Goal: Transaction & Acquisition: Purchase product/service

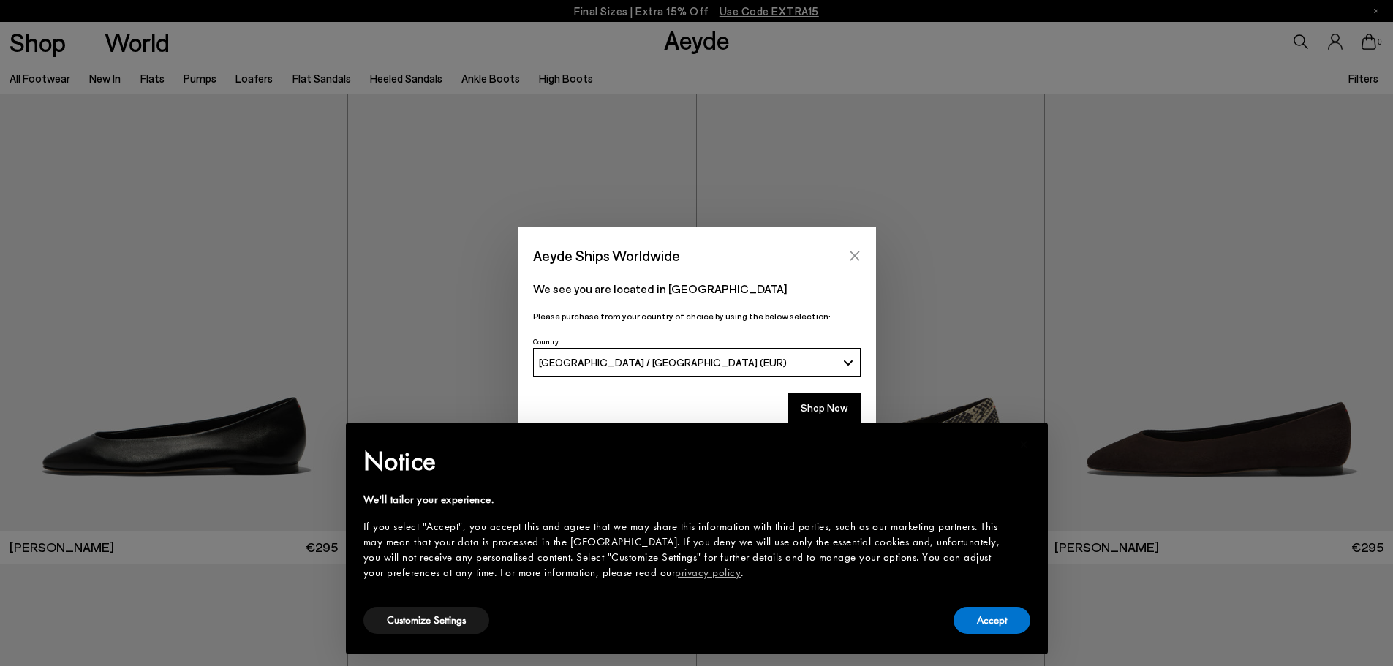
click at [845, 249] on button "Close" at bounding box center [855, 256] width 22 height 22
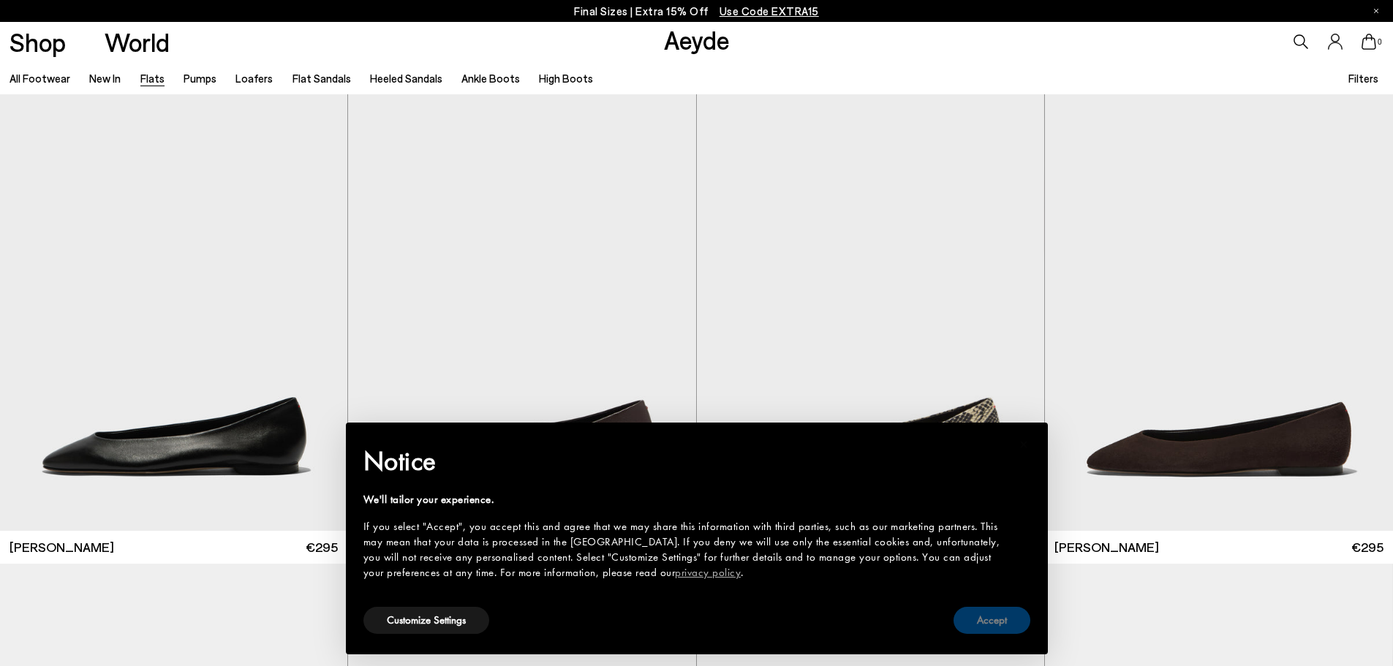
click at [964, 610] on button "Accept" at bounding box center [992, 620] width 77 height 27
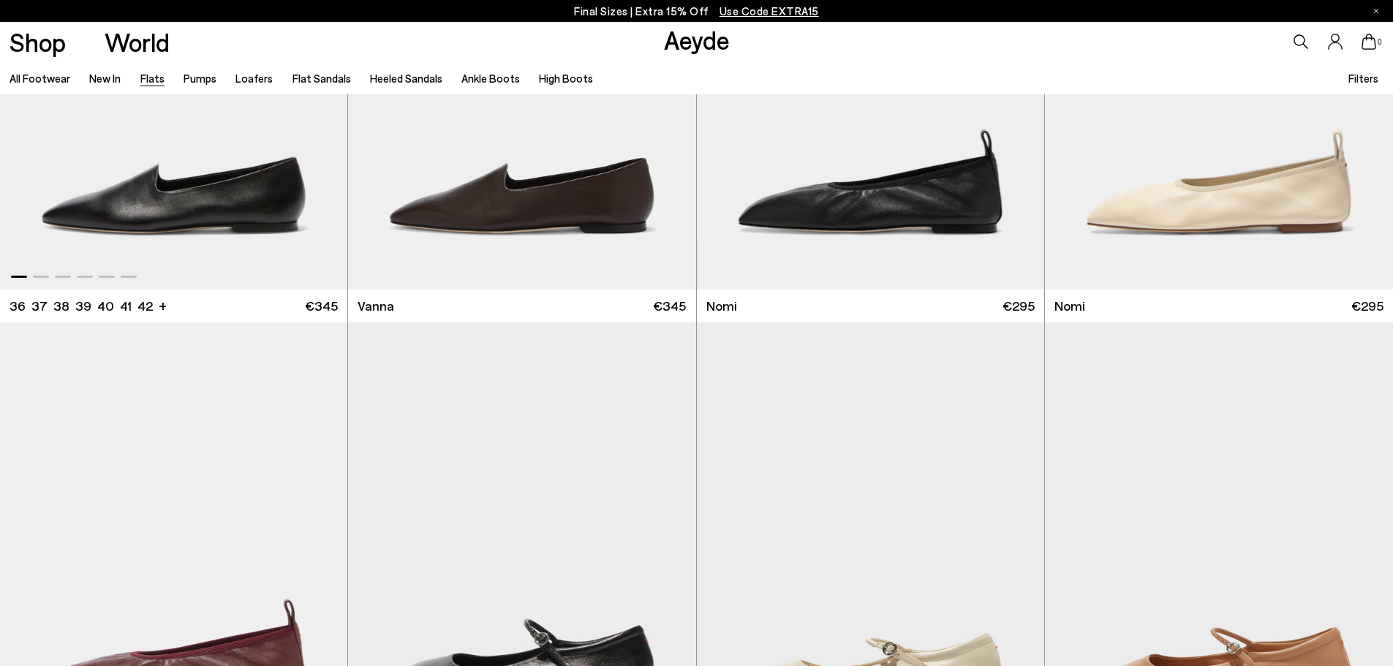
scroll to position [951, 0]
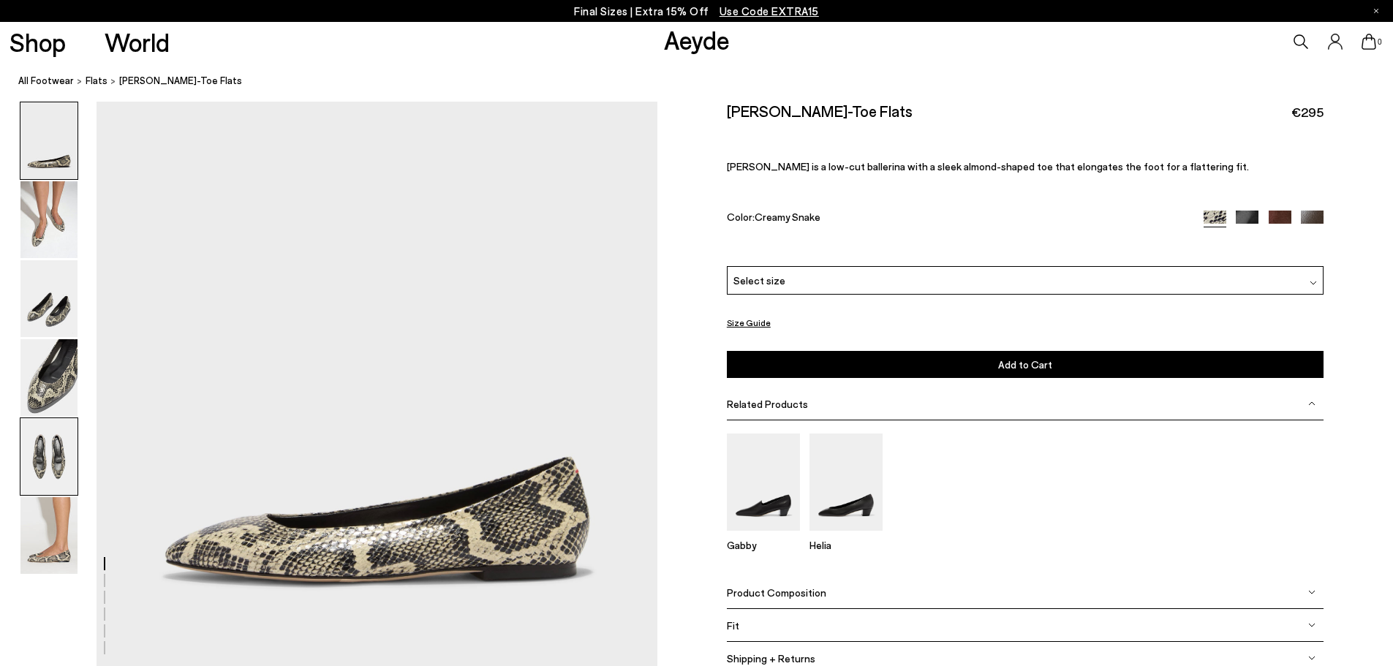
click at [49, 488] on img at bounding box center [48, 456] width 57 height 77
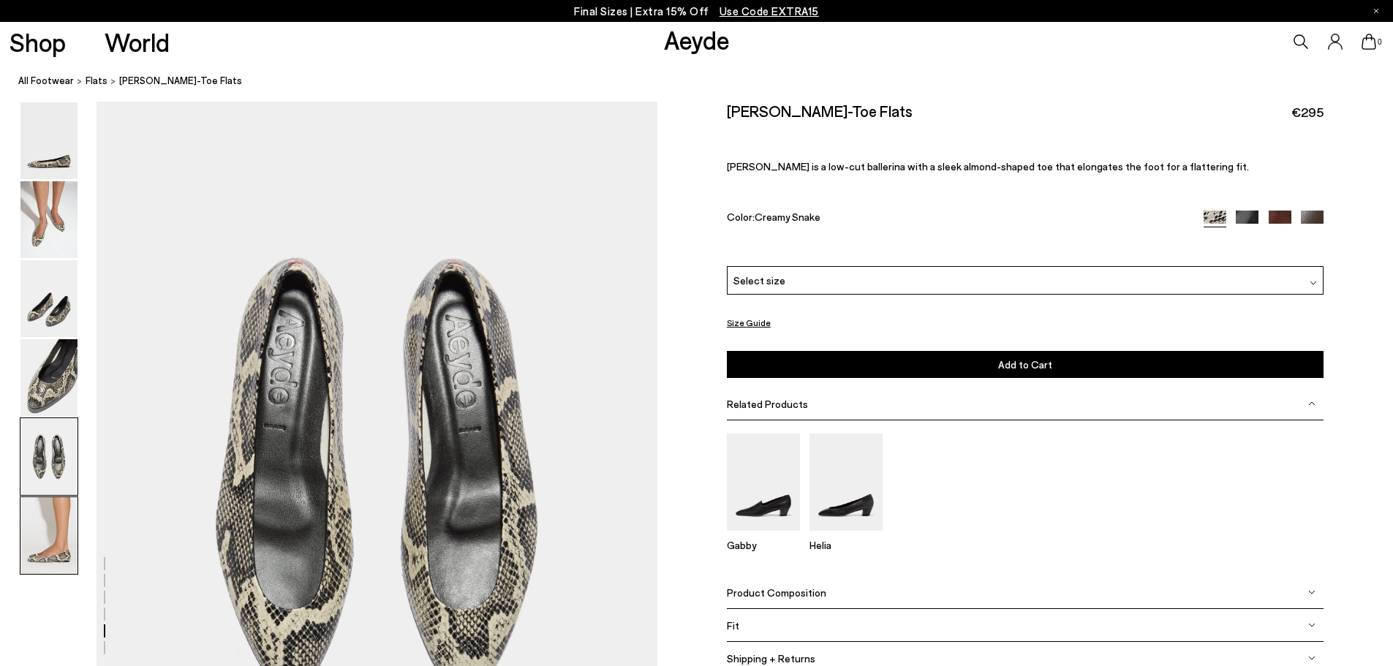
scroll to position [2963, 0]
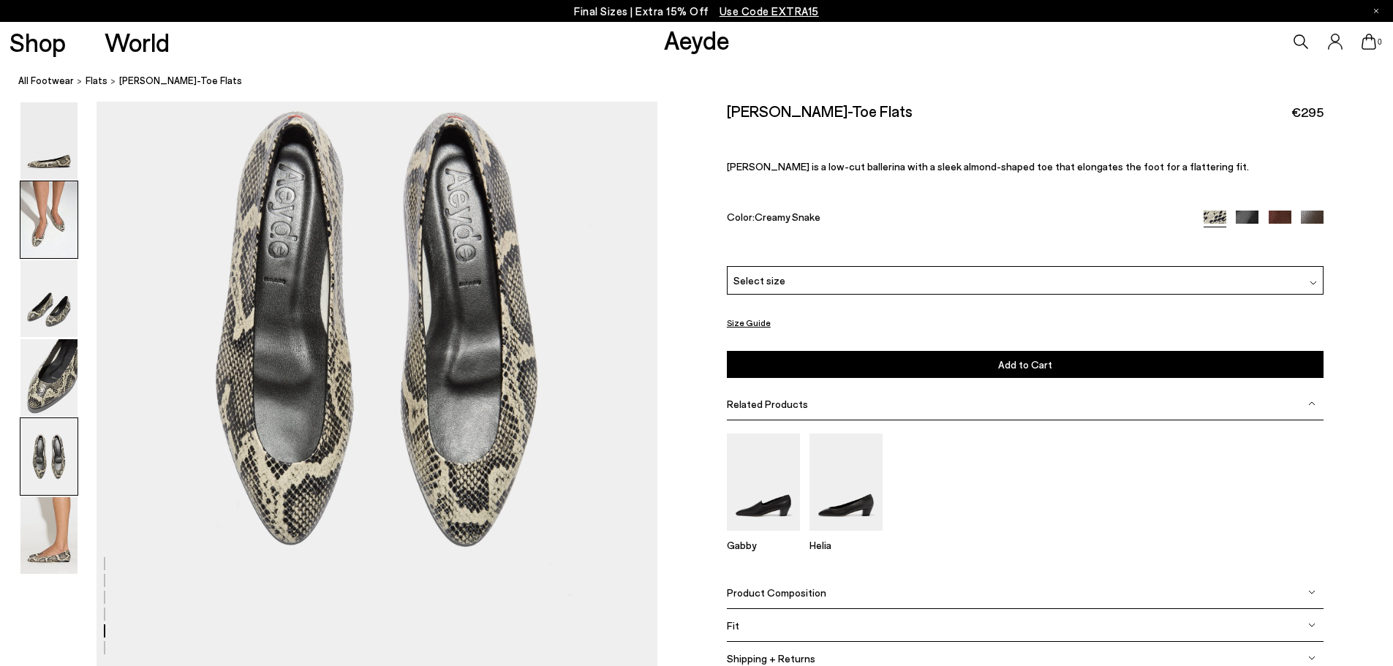
click at [34, 214] on img at bounding box center [48, 219] width 57 height 77
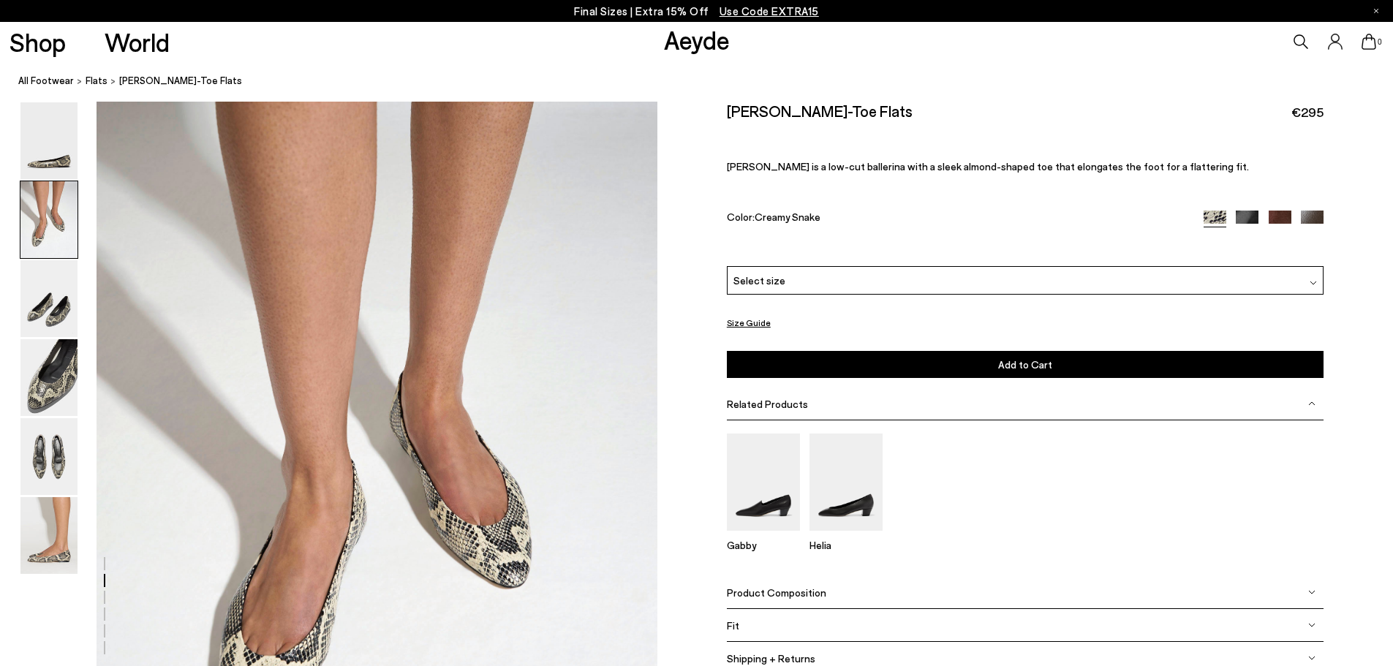
scroll to position [641, 0]
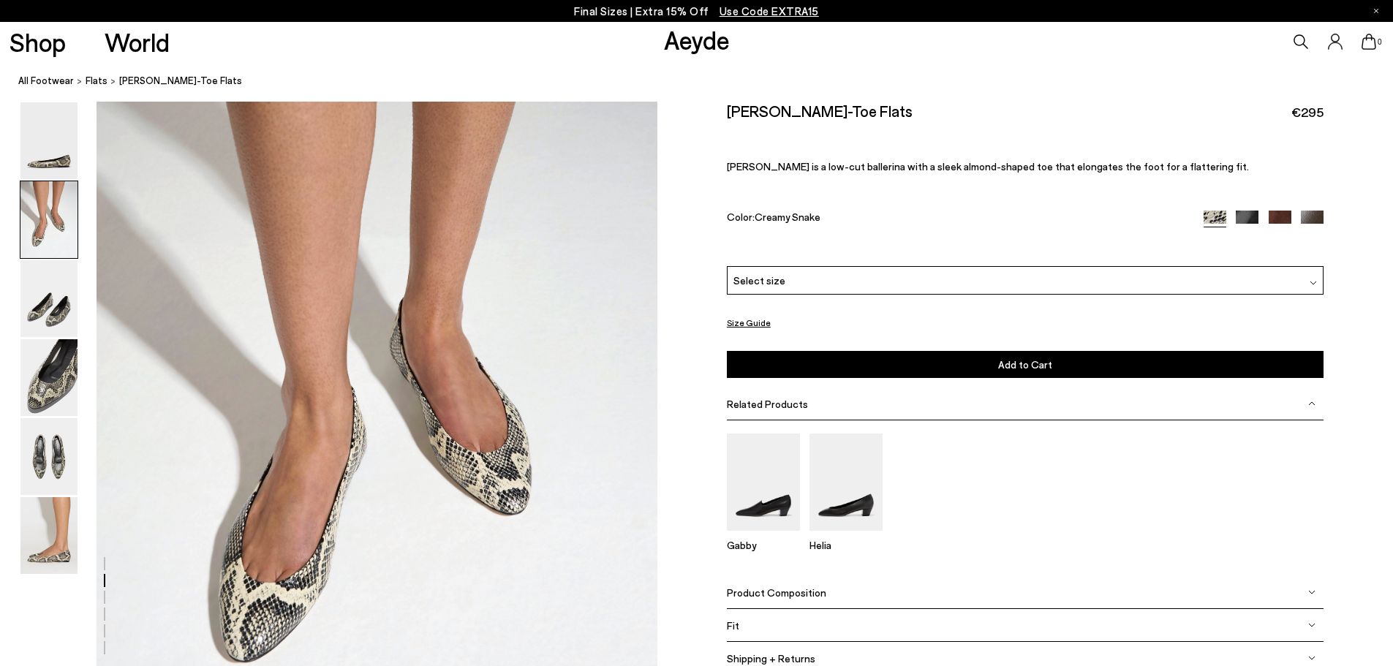
click at [1237, 220] on img at bounding box center [1247, 222] width 23 height 23
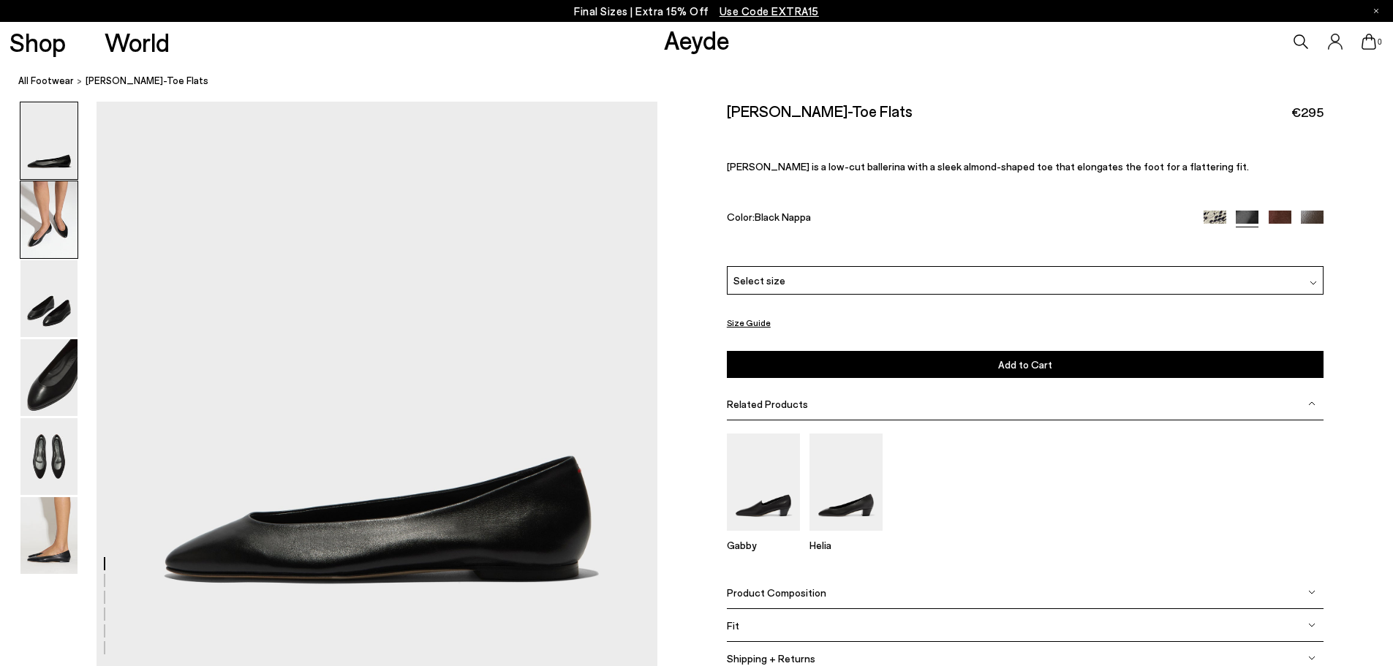
click at [47, 215] on img at bounding box center [48, 219] width 57 height 77
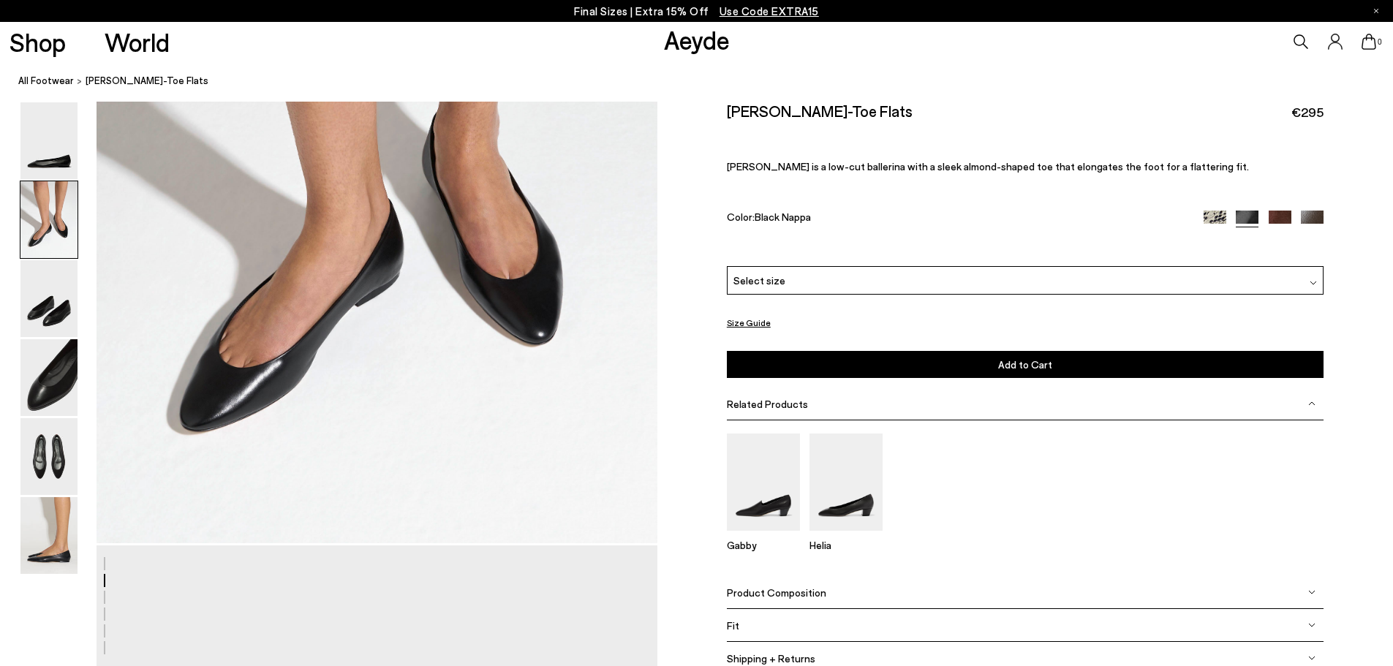
scroll to position [861, 0]
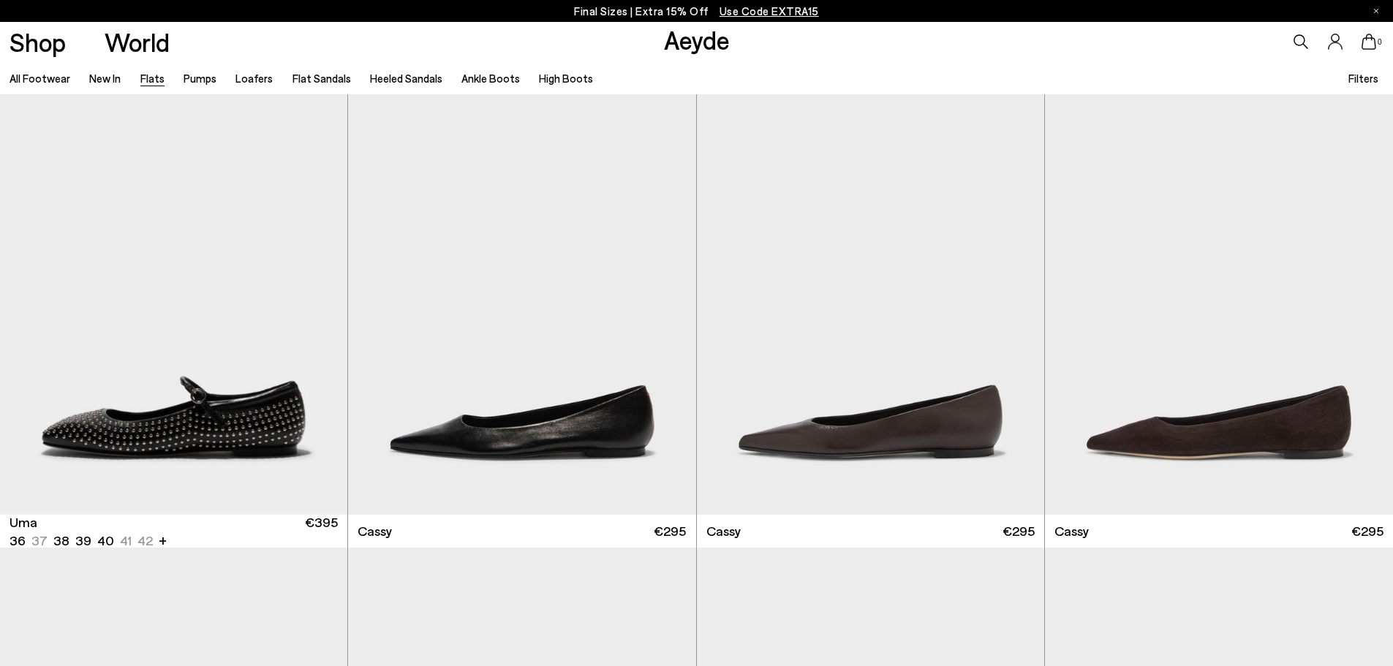
scroll to position [1901, 0]
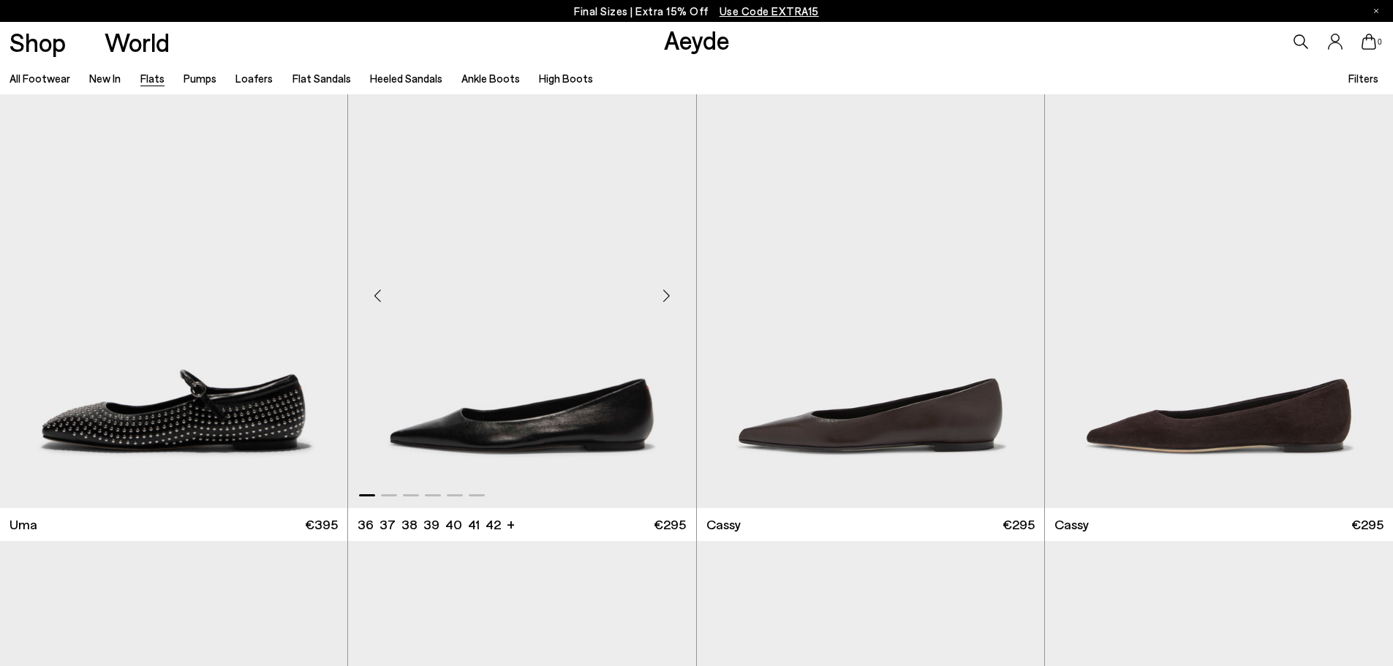
click at [516, 370] on img "1 / 6" at bounding box center [521, 290] width 347 height 437
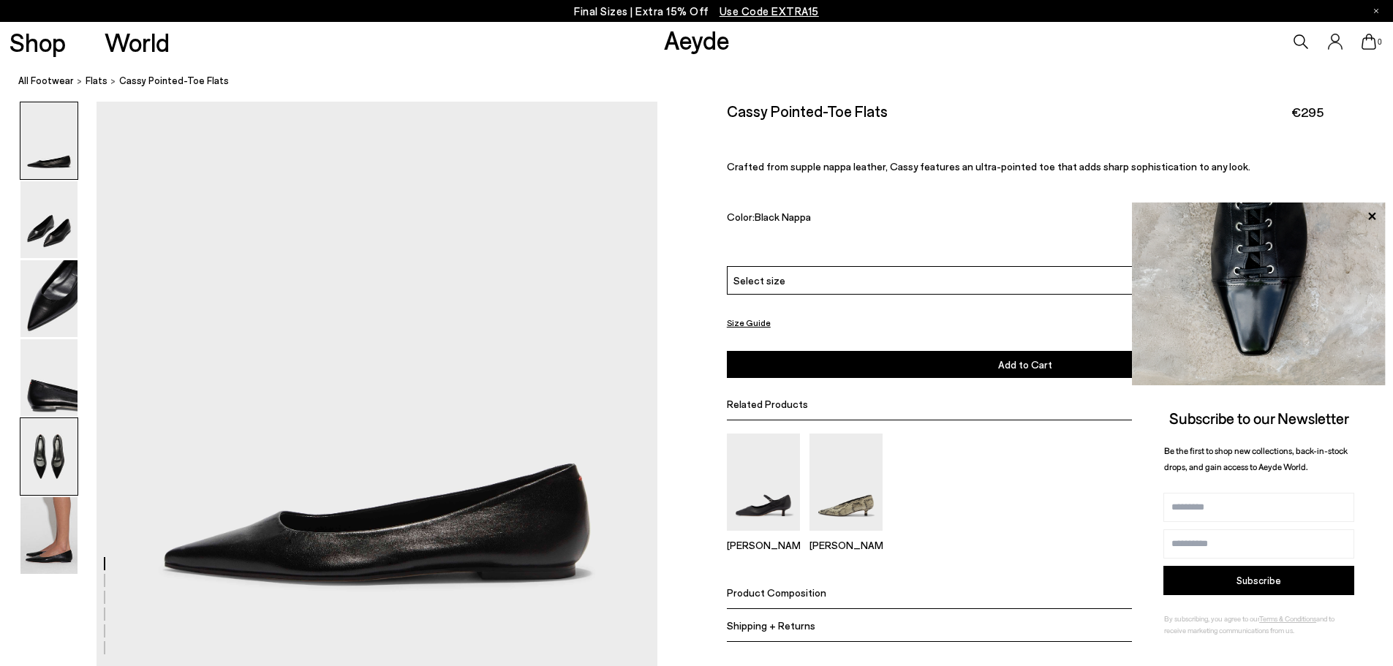
click at [58, 463] on img at bounding box center [48, 456] width 57 height 77
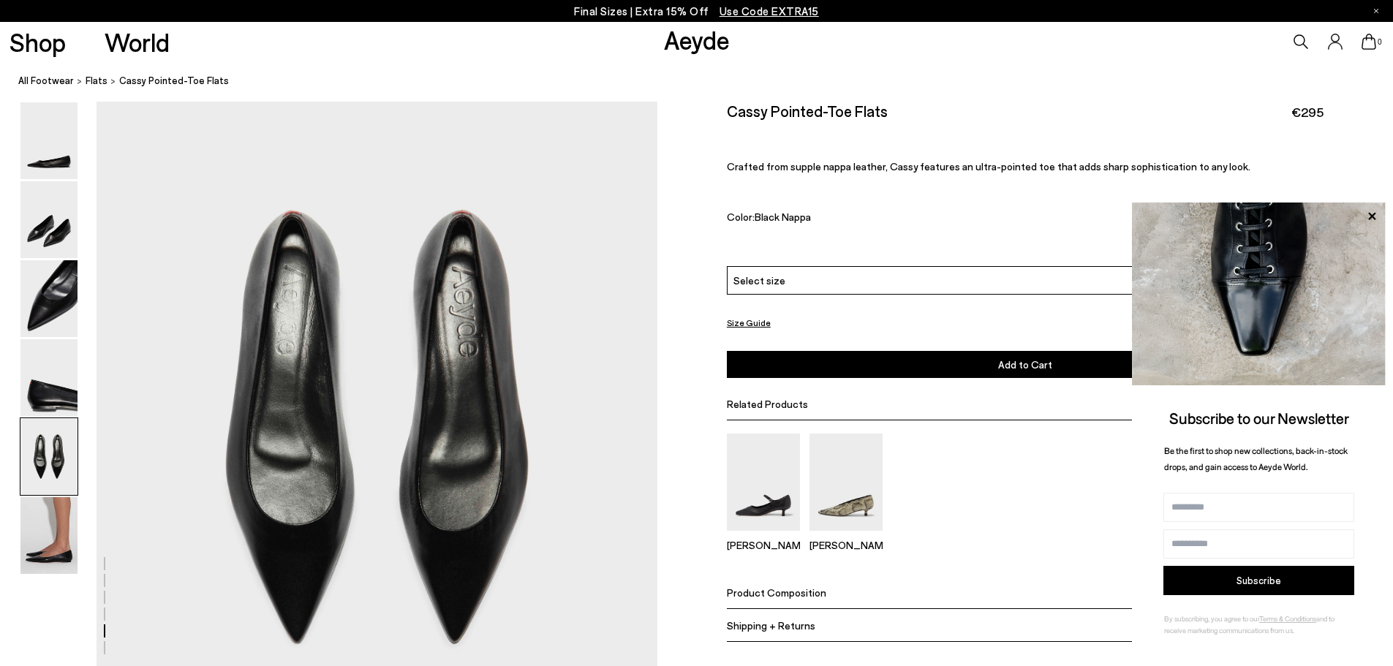
scroll to position [2890, 0]
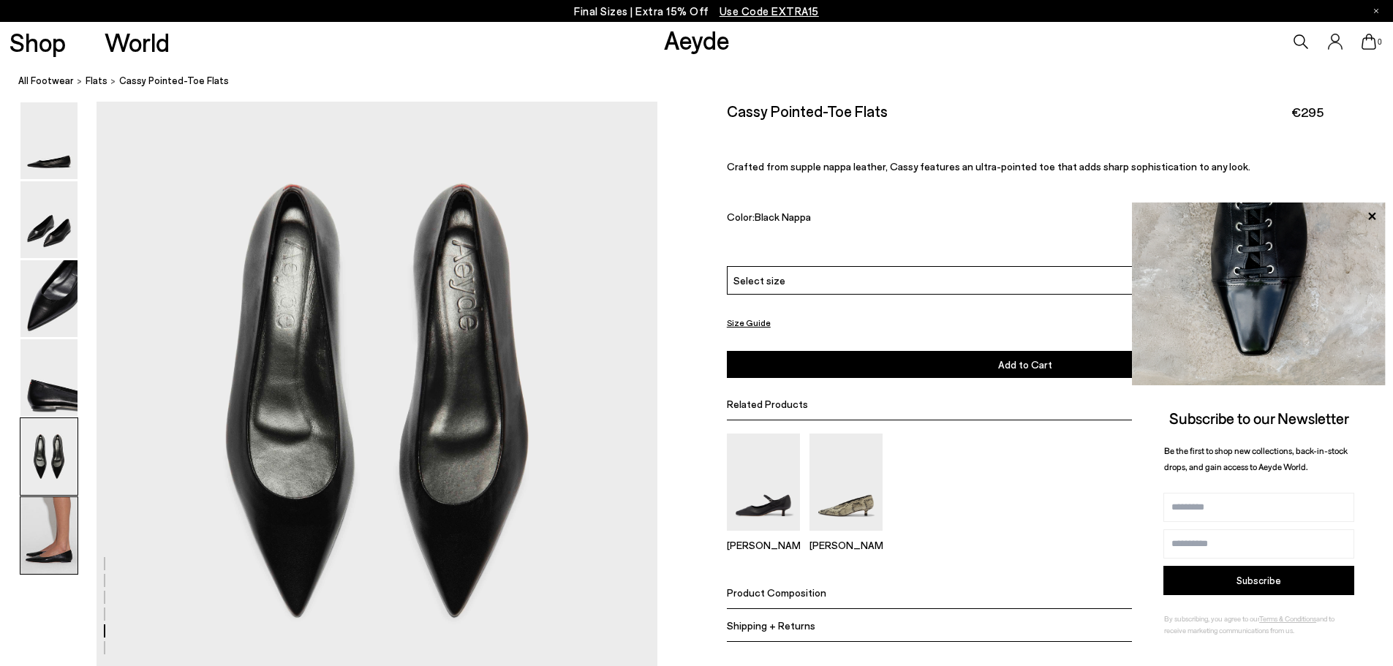
click at [39, 552] on img at bounding box center [48, 535] width 57 height 77
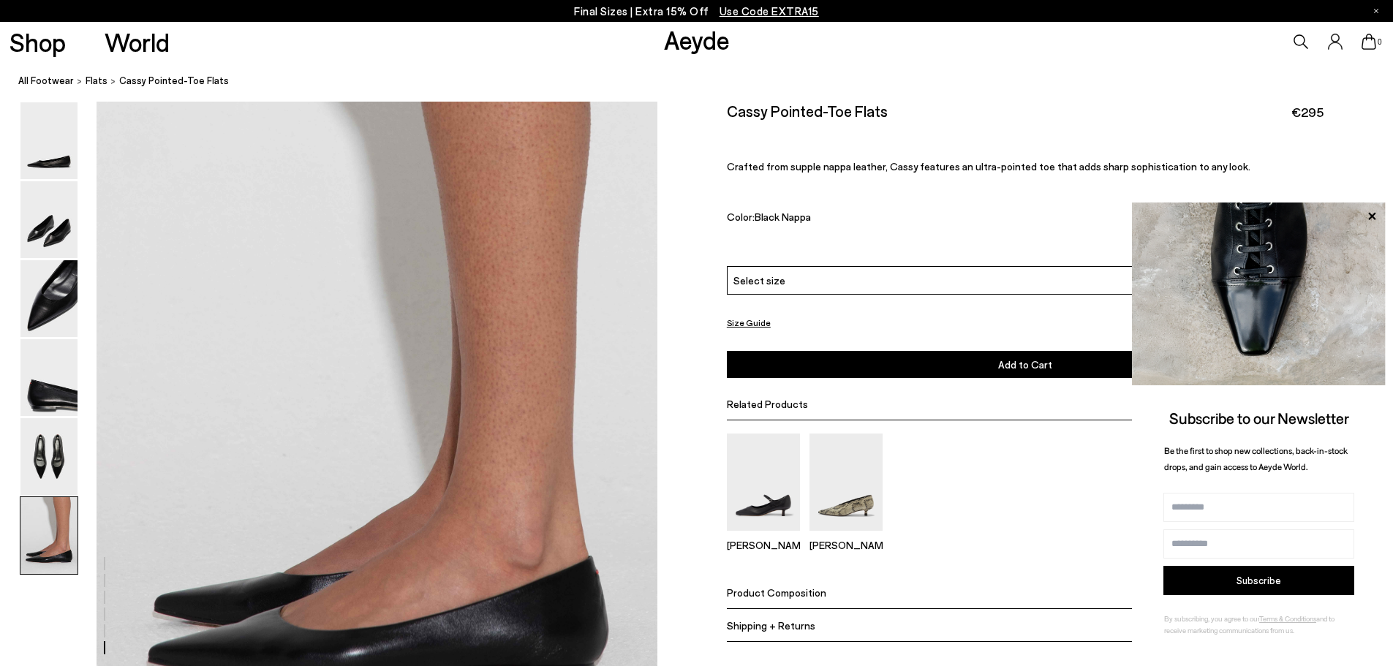
scroll to position [3667, 0]
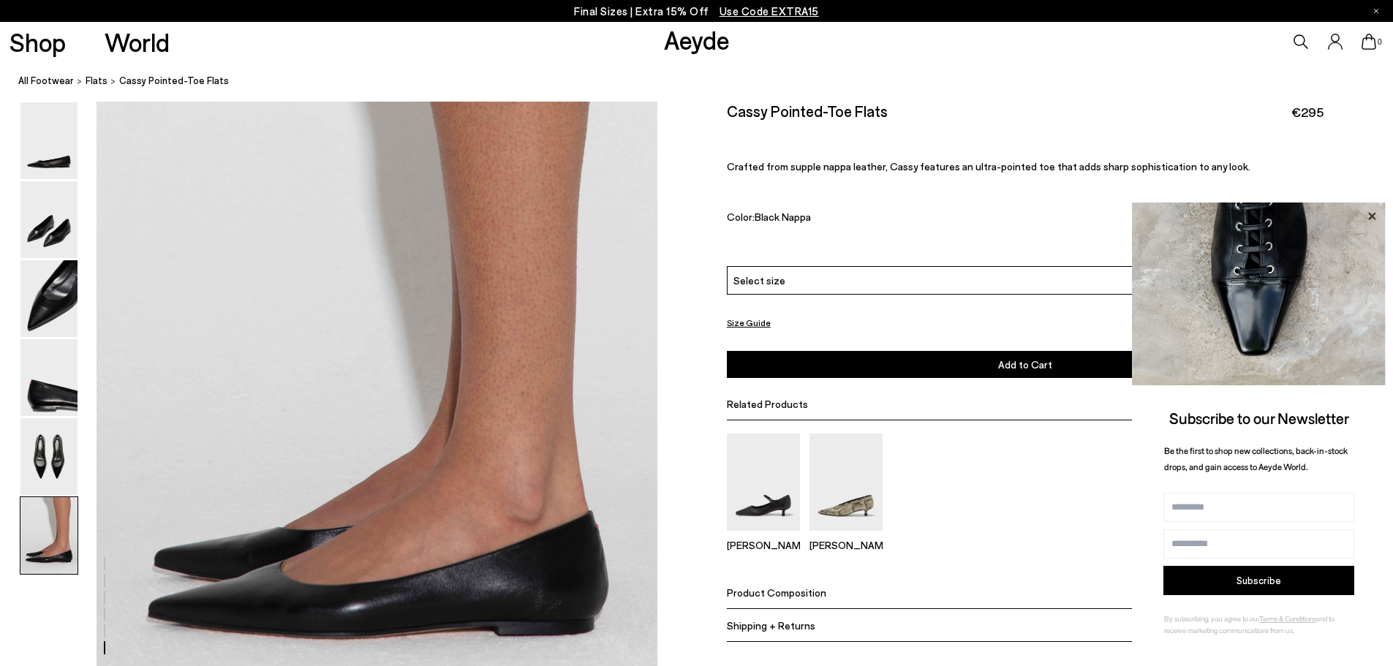
click at [1370, 218] on icon at bounding box center [1371, 215] width 7 height 7
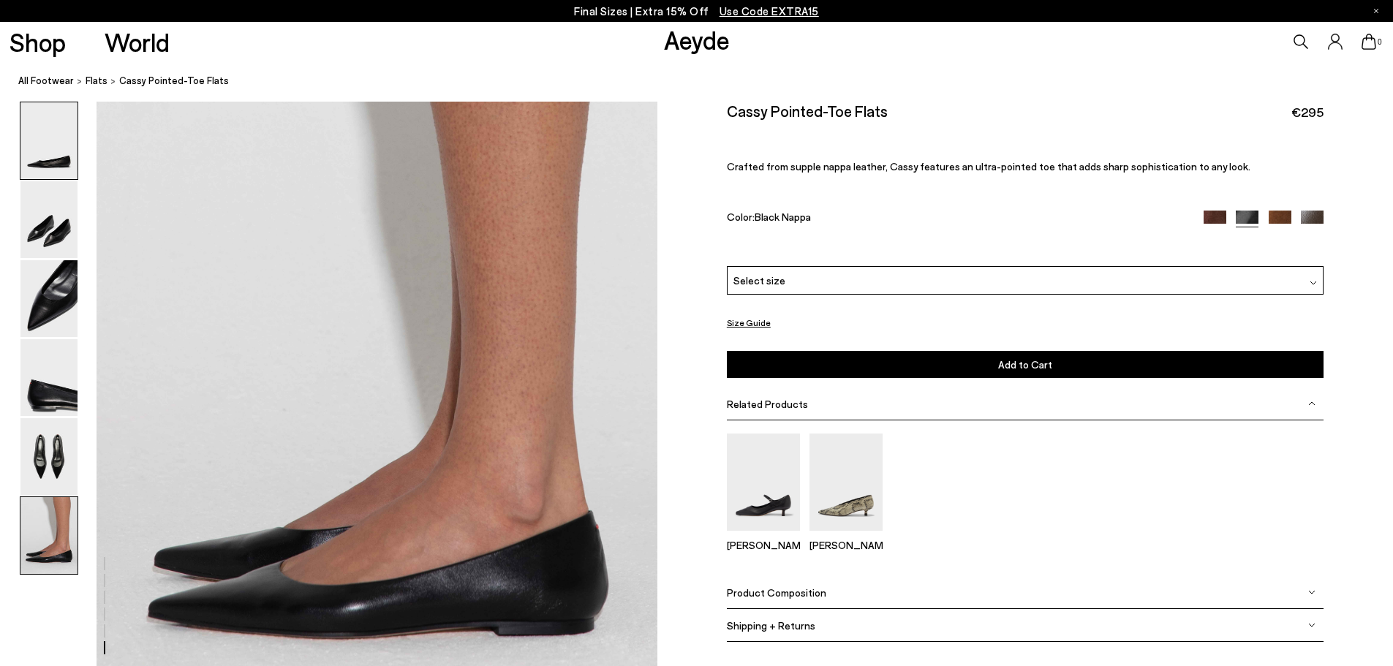
click at [37, 148] on img at bounding box center [48, 140] width 57 height 77
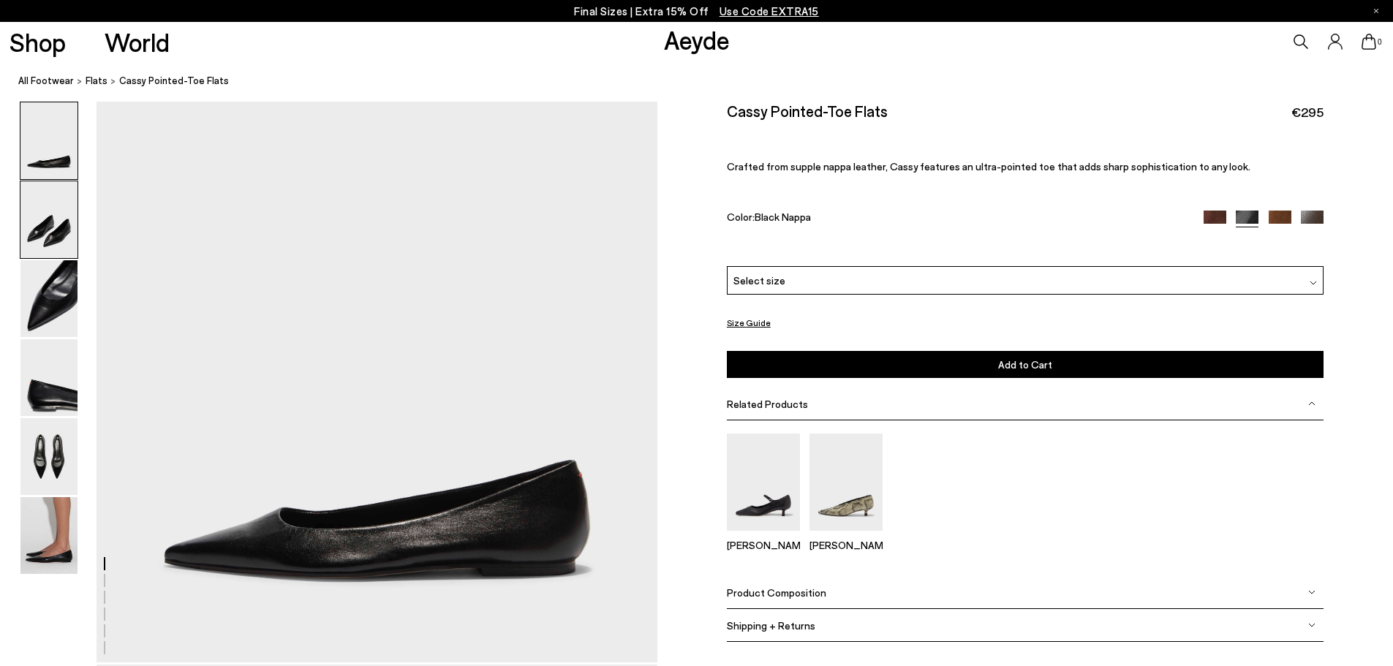
scroll to position [0, 0]
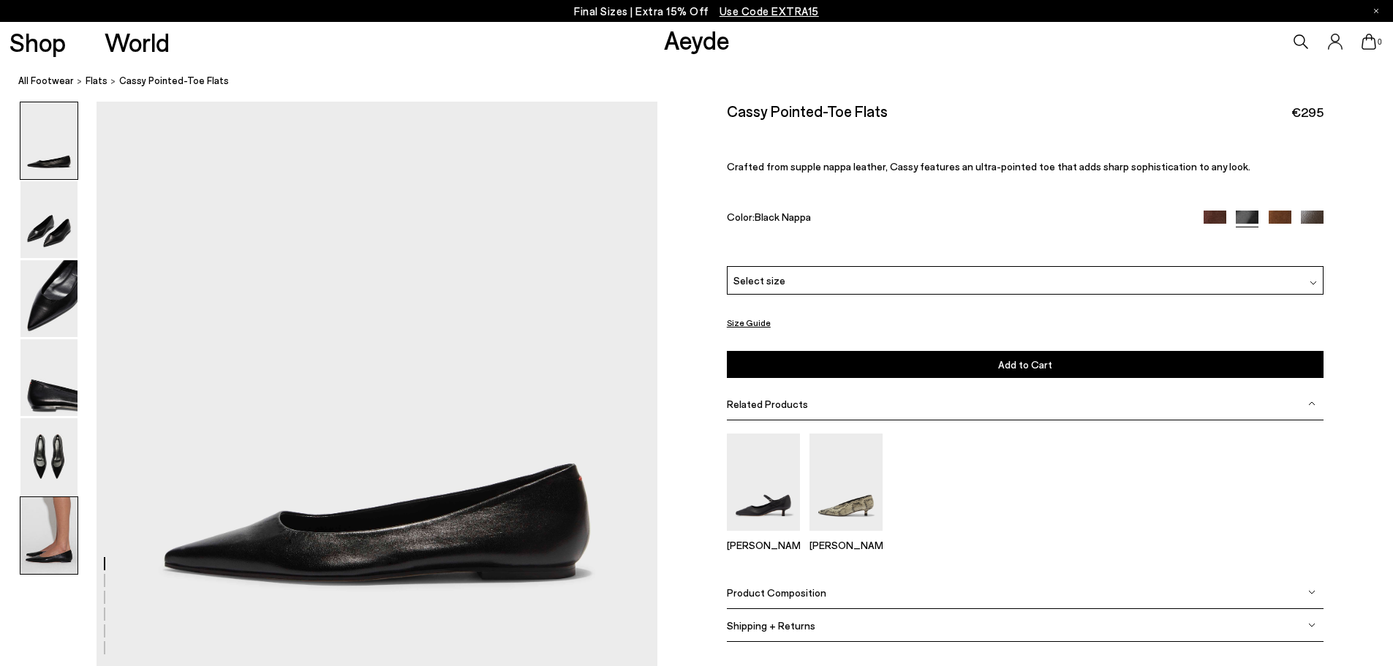
click at [49, 558] on img at bounding box center [48, 535] width 57 height 77
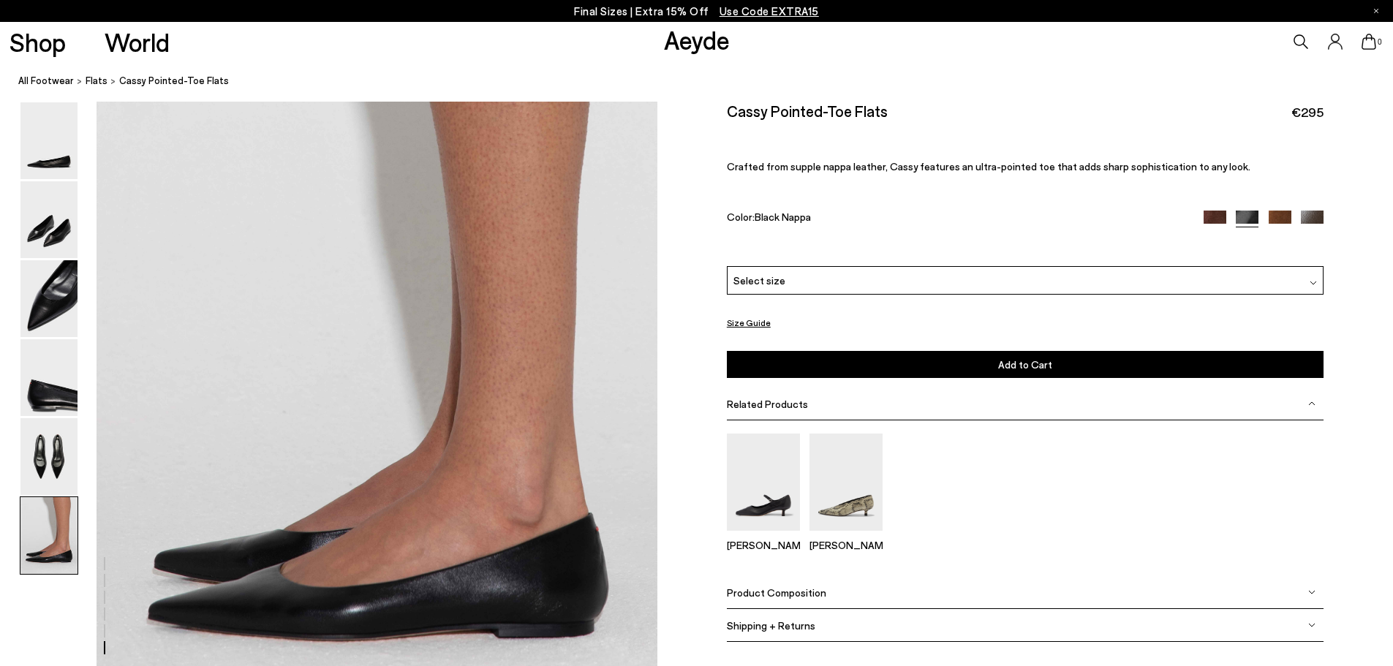
scroll to position [3667, 0]
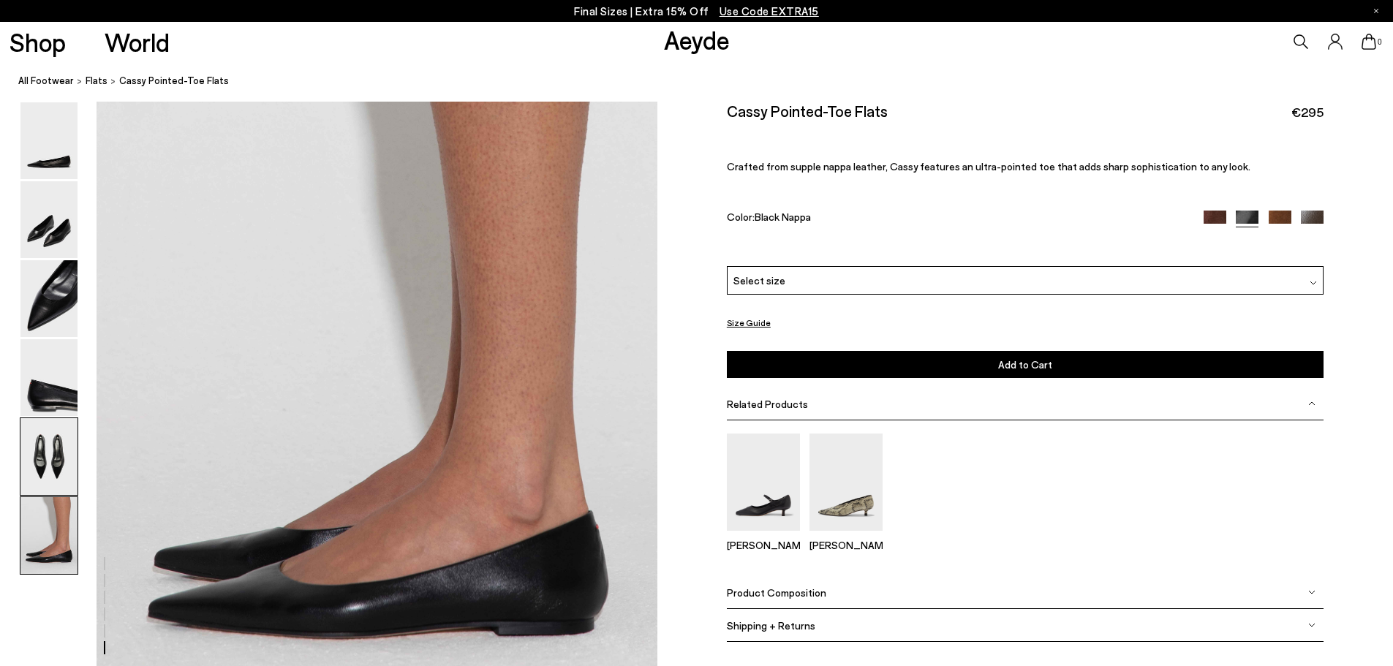
click at [27, 459] on img at bounding box center [48, 456] width 57 height 77
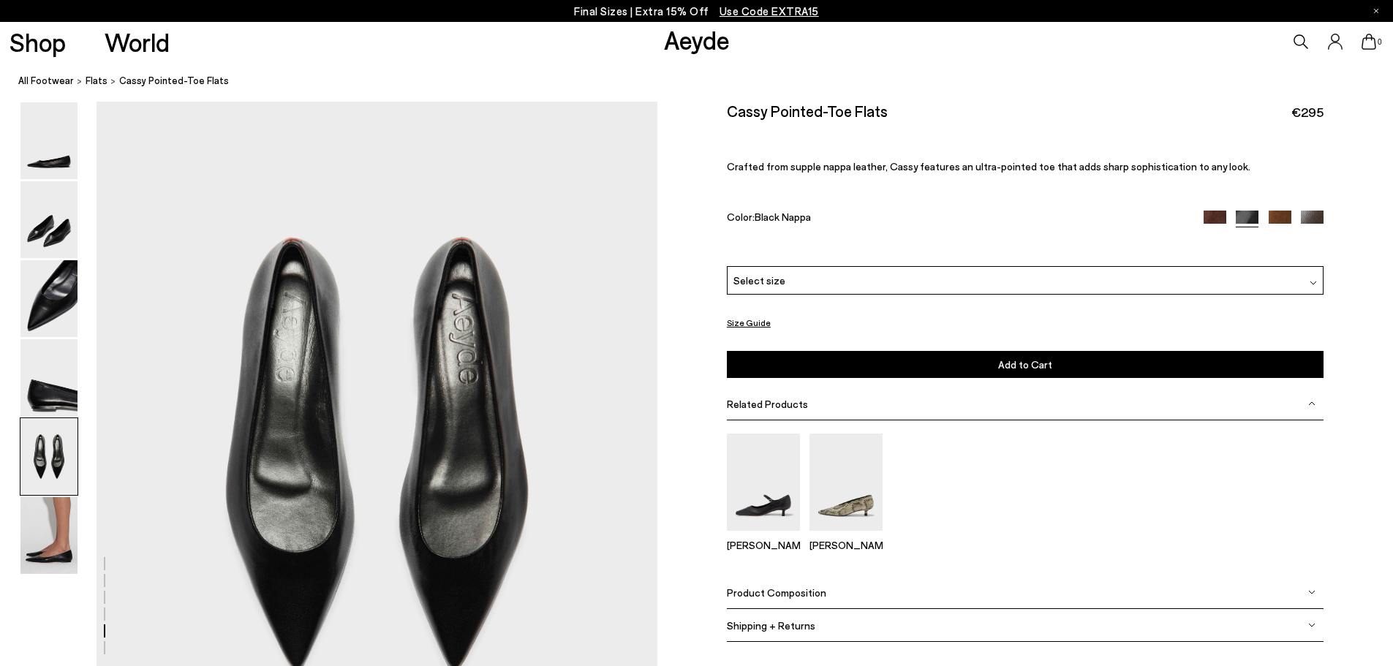
scroll to position [2817, 0]
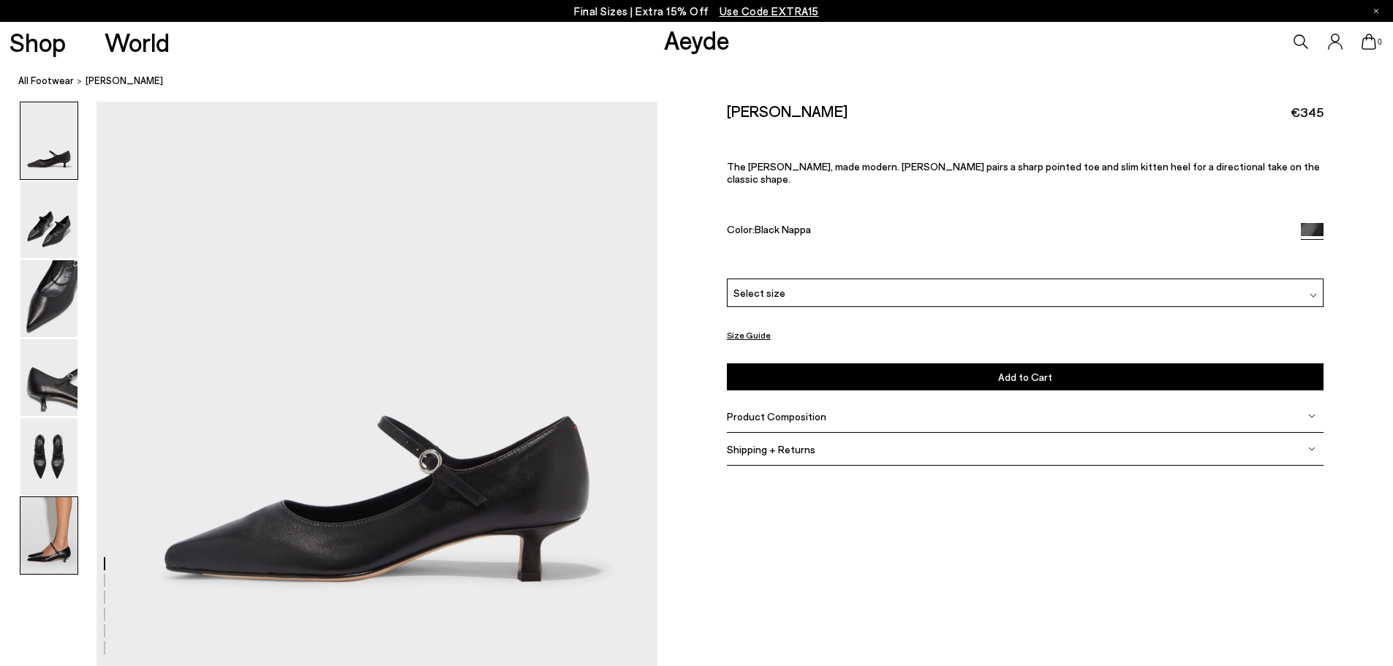
click at [41, 545] on img at bounding box center [48, 535] width 57 height 77
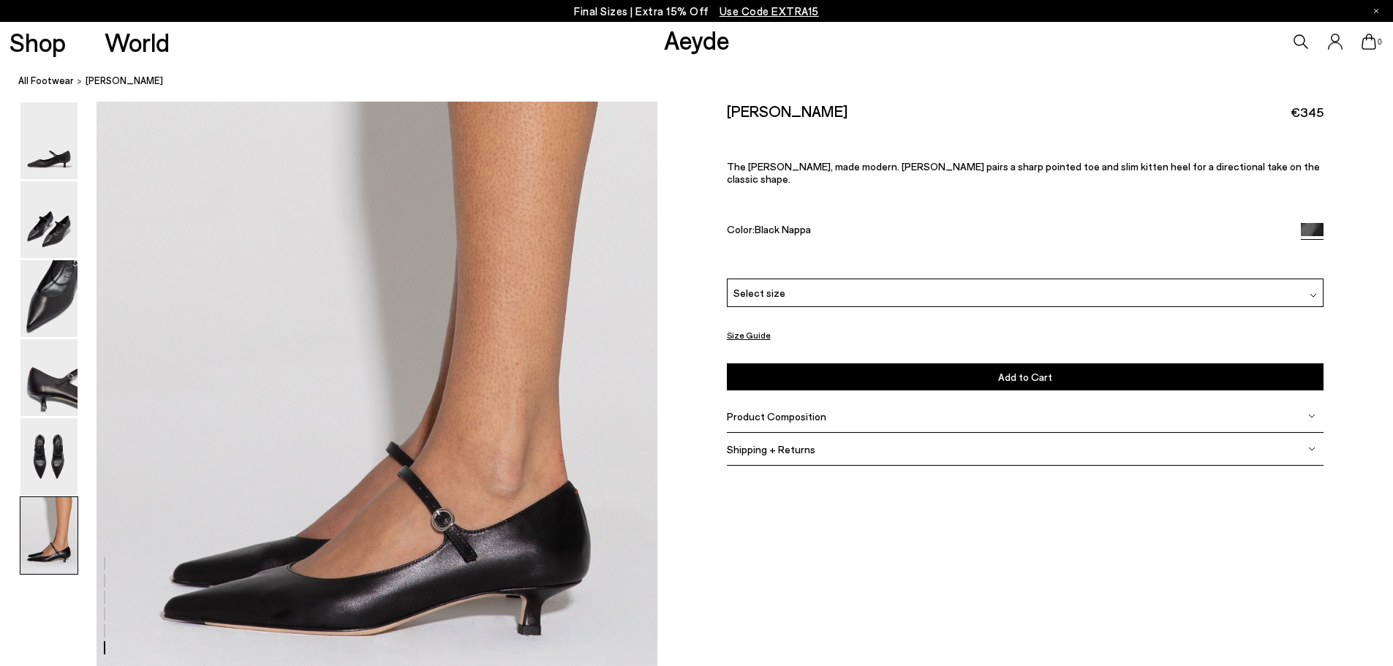
scroll to position [3667, 0]
click at [796, 287] on div "Select size" at bounding box center [1025, 293] width 597 height 29
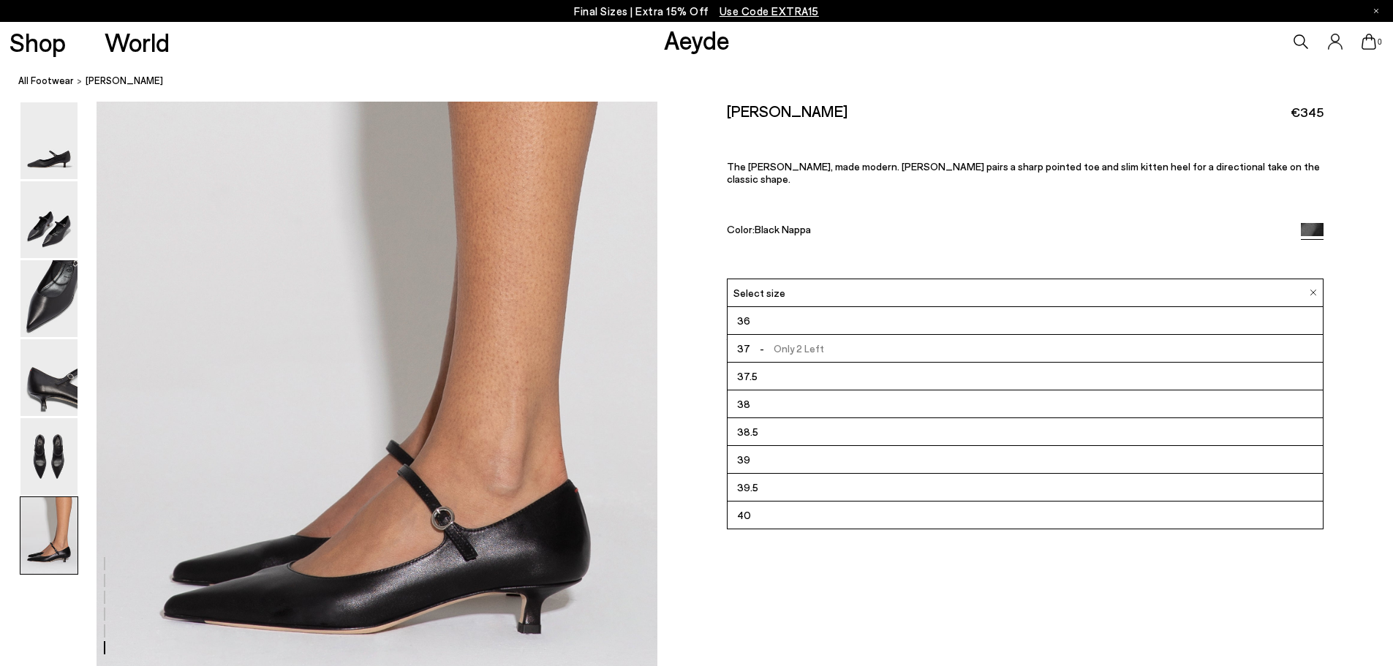
click at [796, 287] on div "Select size" at bounding box center [1025, 293] width 597 height 29
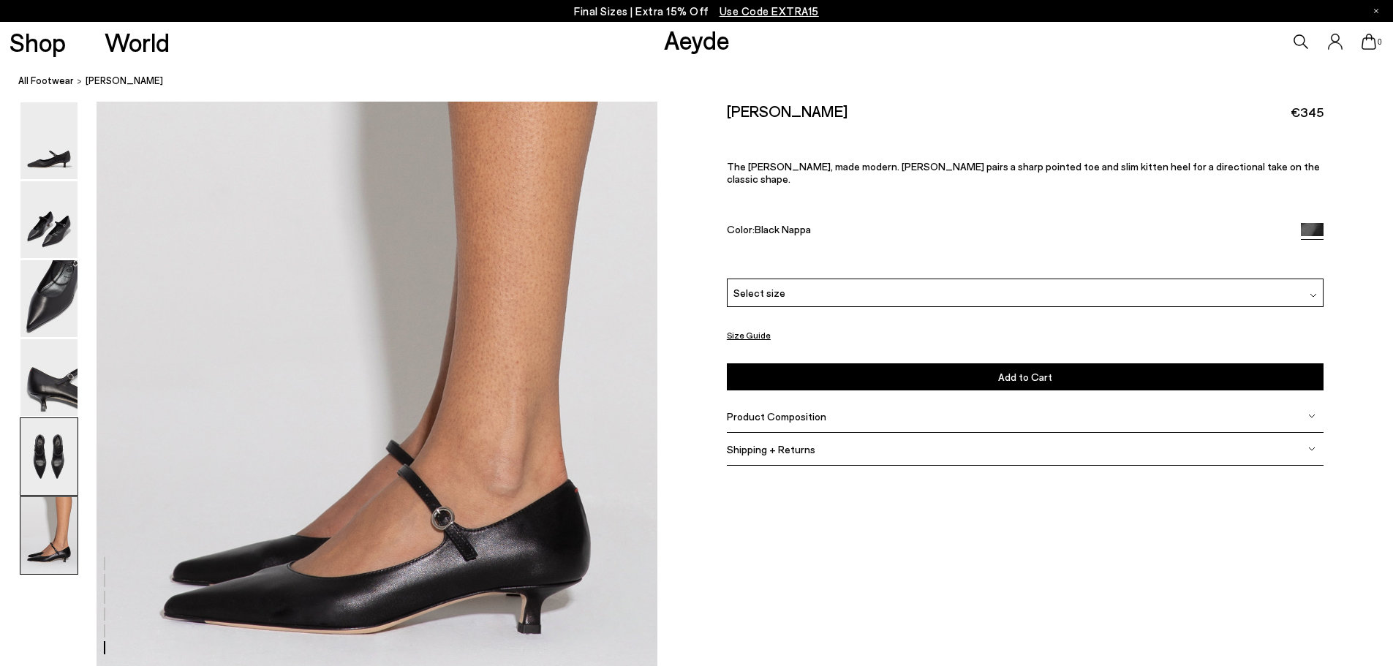
click at [50, 452] on img at bounding box center [48, 456] width 57 height 77
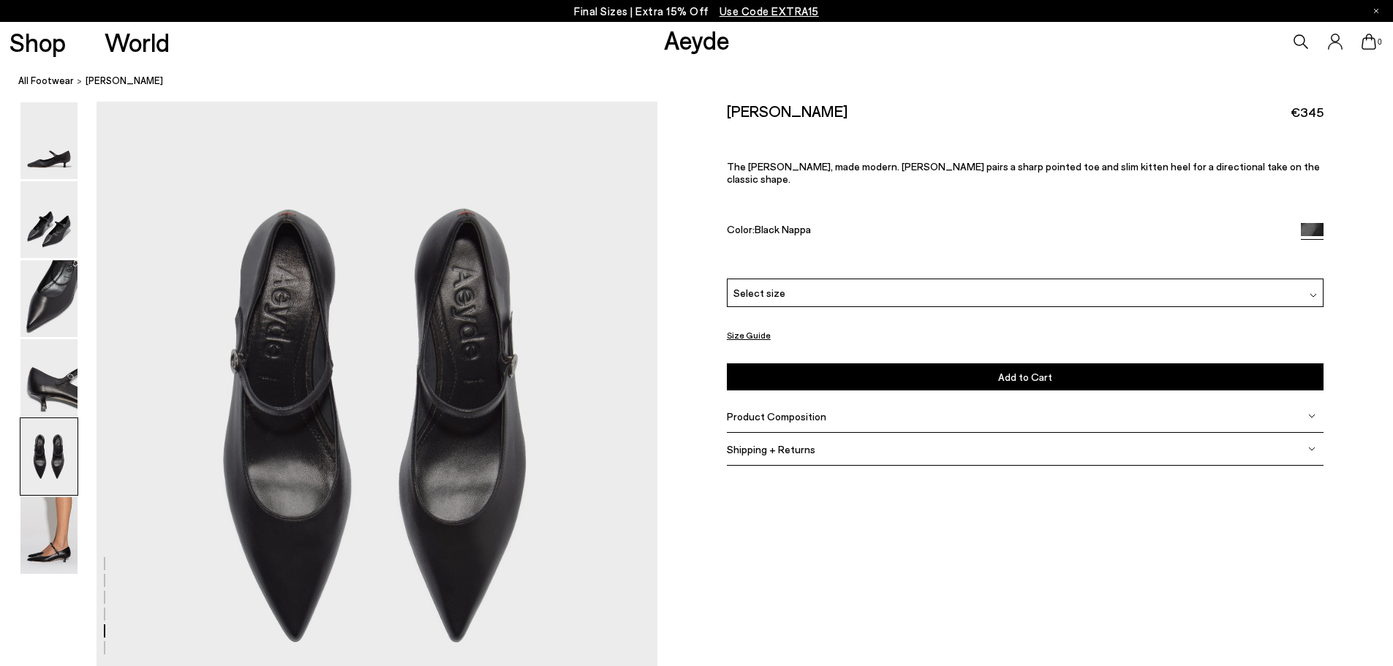
scroll to position [2890, 0]
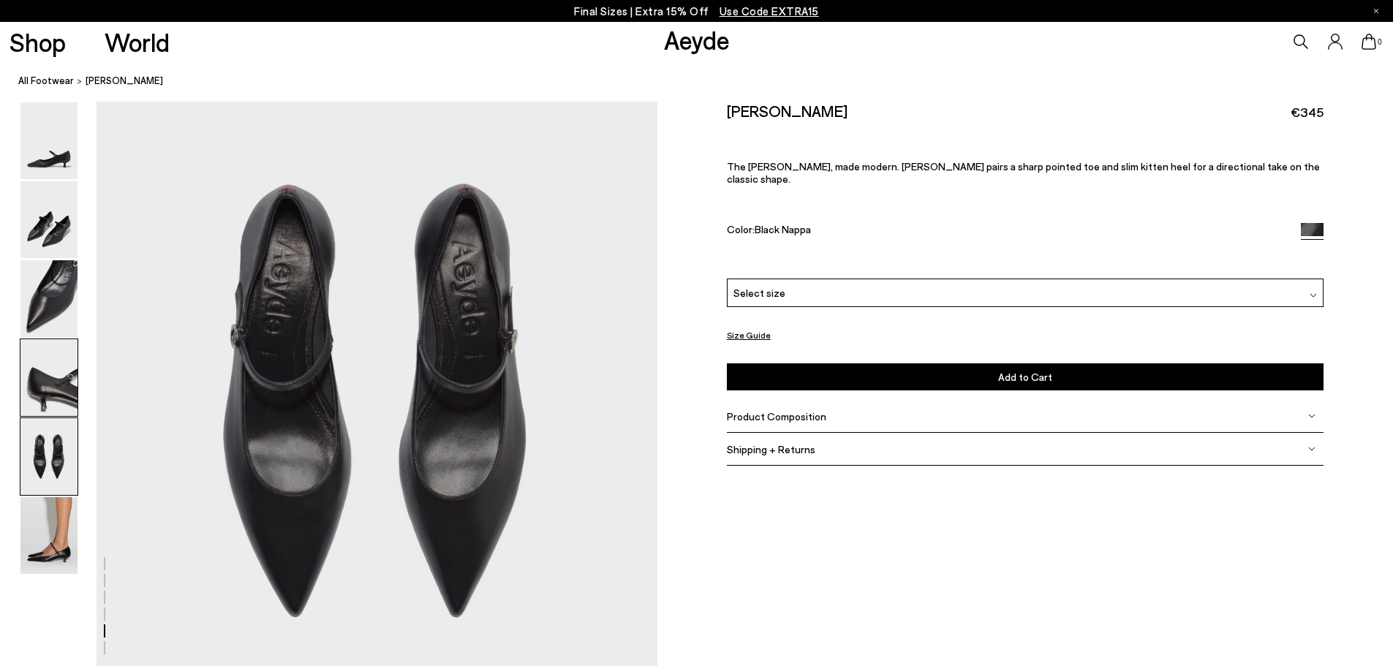
click at [54, 380] on img at bounding box center [48, 377] width 57 height 77
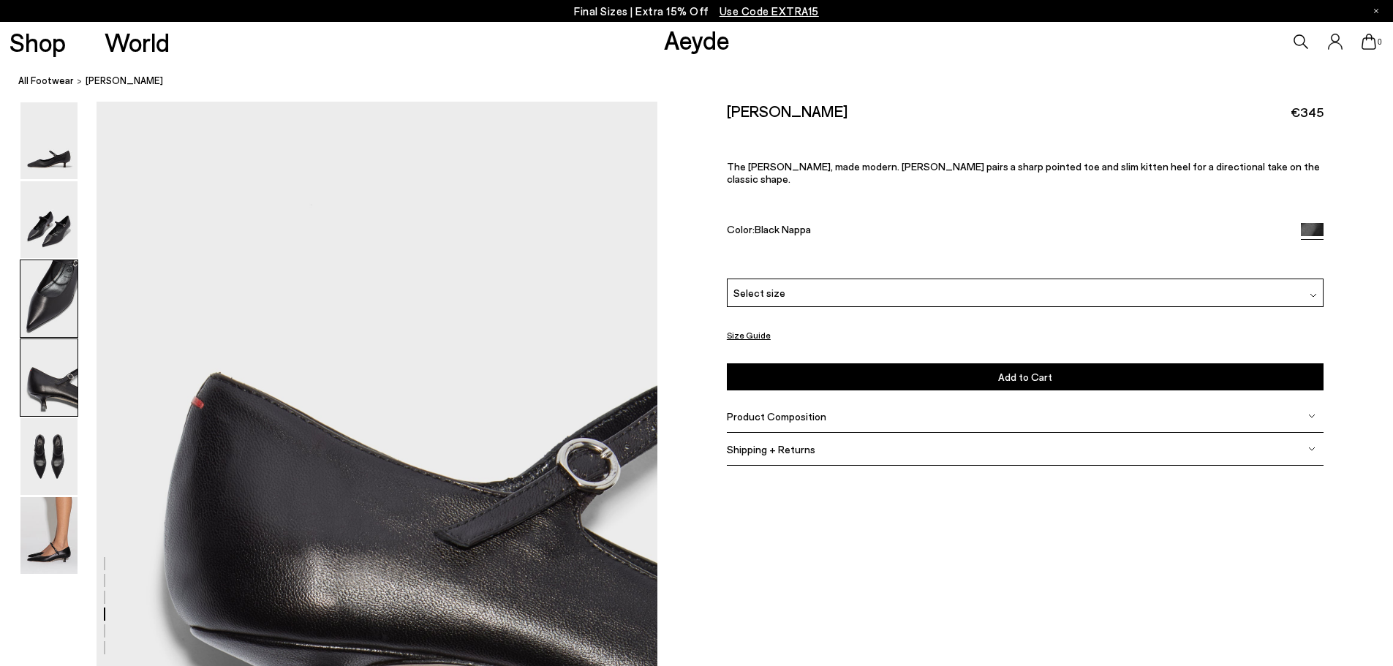
click at [64, 302] on img at bounding box center [48, 298] width 57 height 77
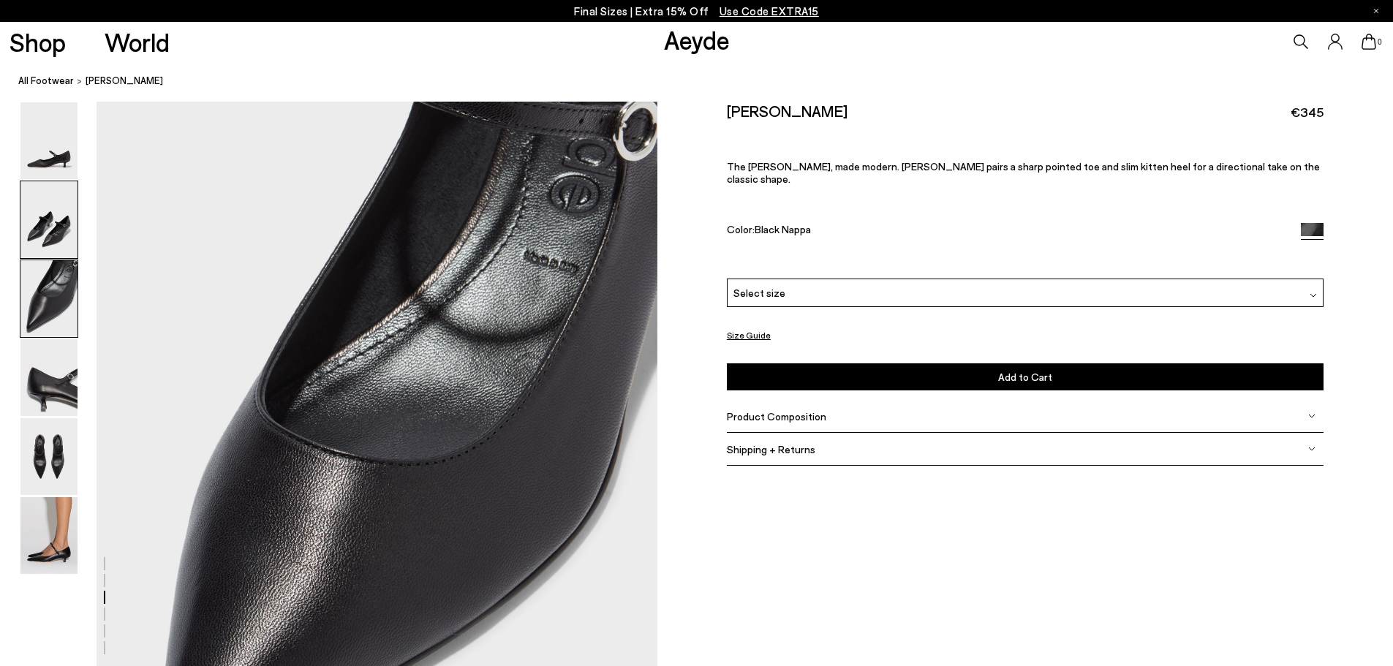
click at [72, 228] on img at bounding box center [48, 219] width 57 height 77
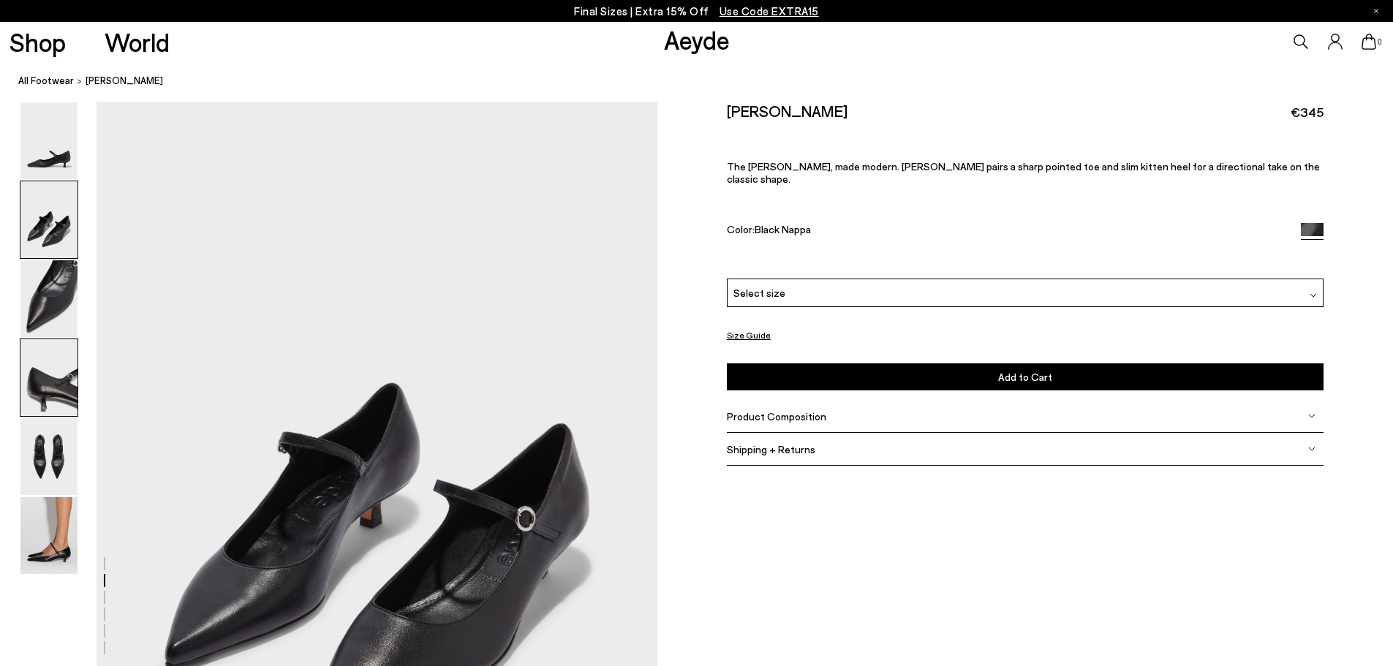
scroll to position [568, 0]
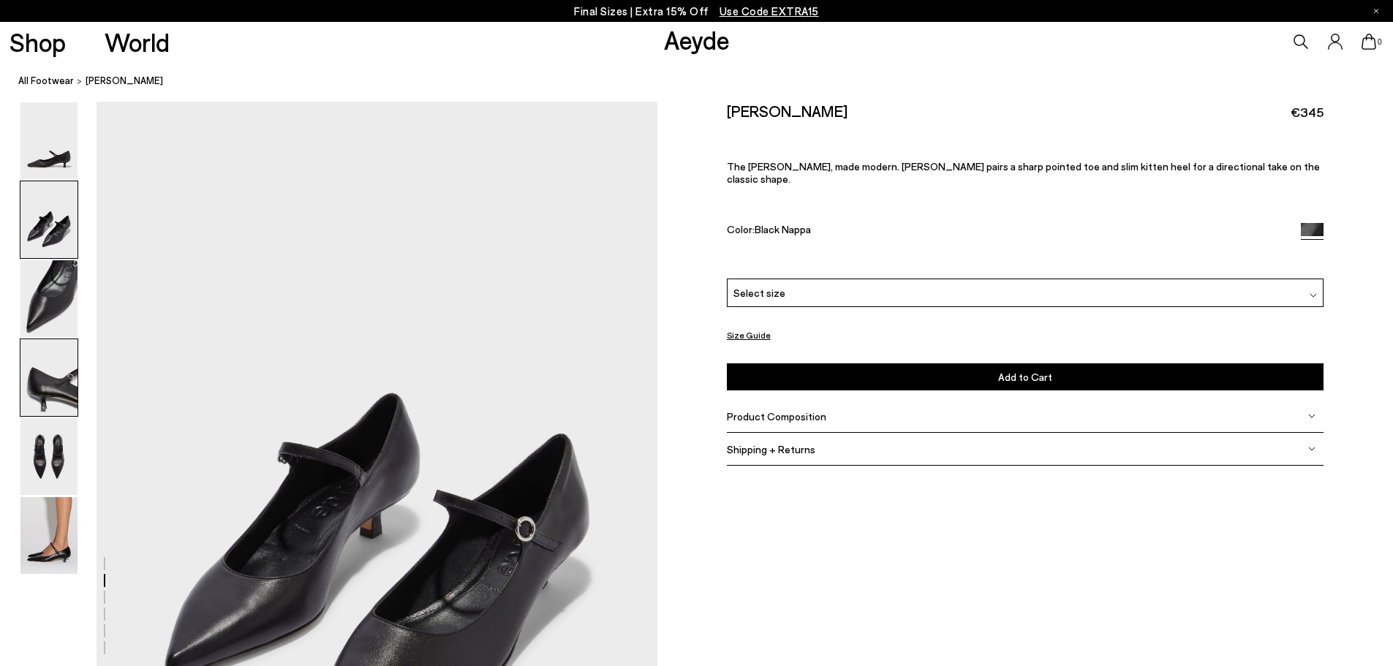
click at [42, 380] on img at bounding box center [48, 377] width 57 height 77
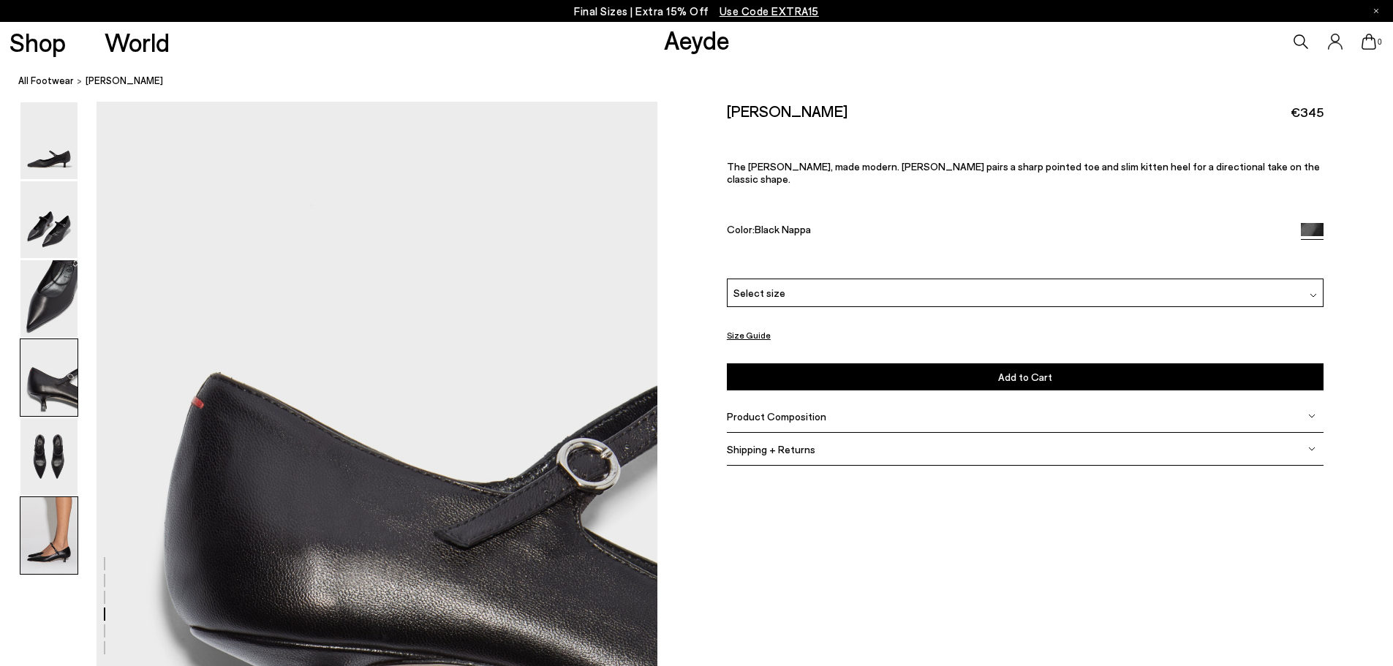
click at [49, 543] on img at bounding box center [48, 535] width 57 height 77
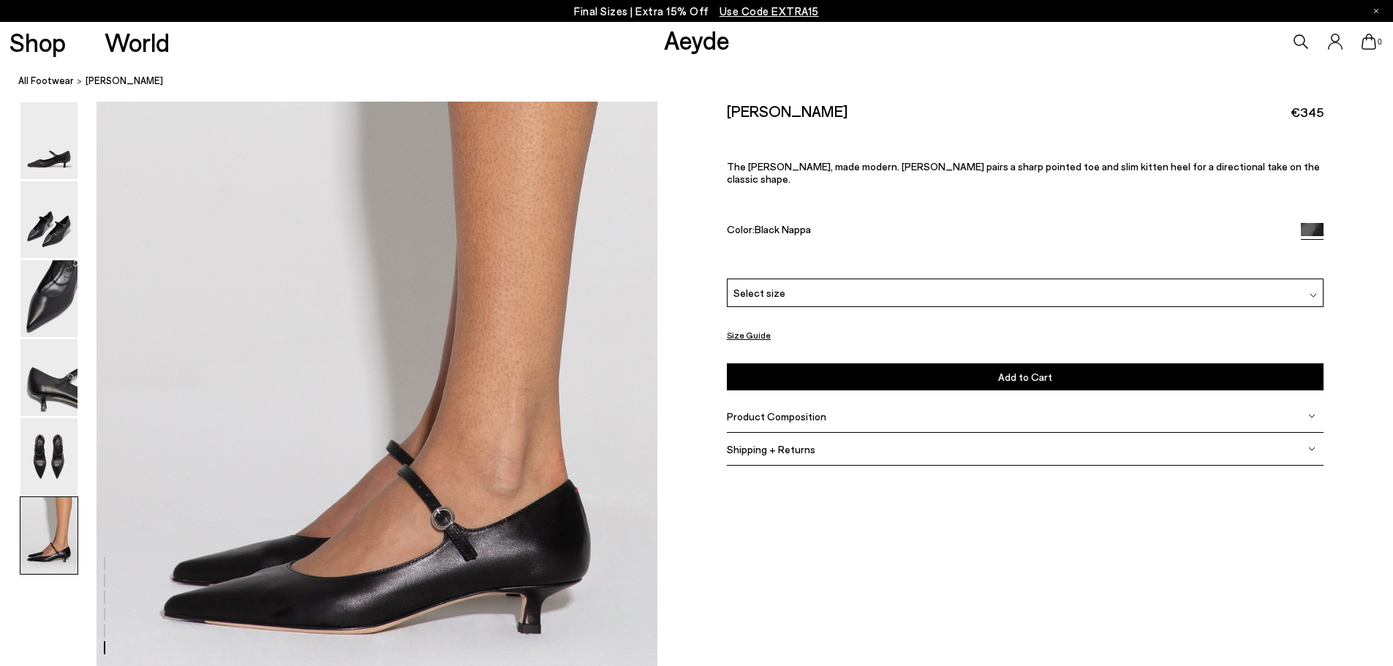
scroll to position [3740, 0]
